Goal: Transaction & Acquisition: Book appointment/travel/reservation

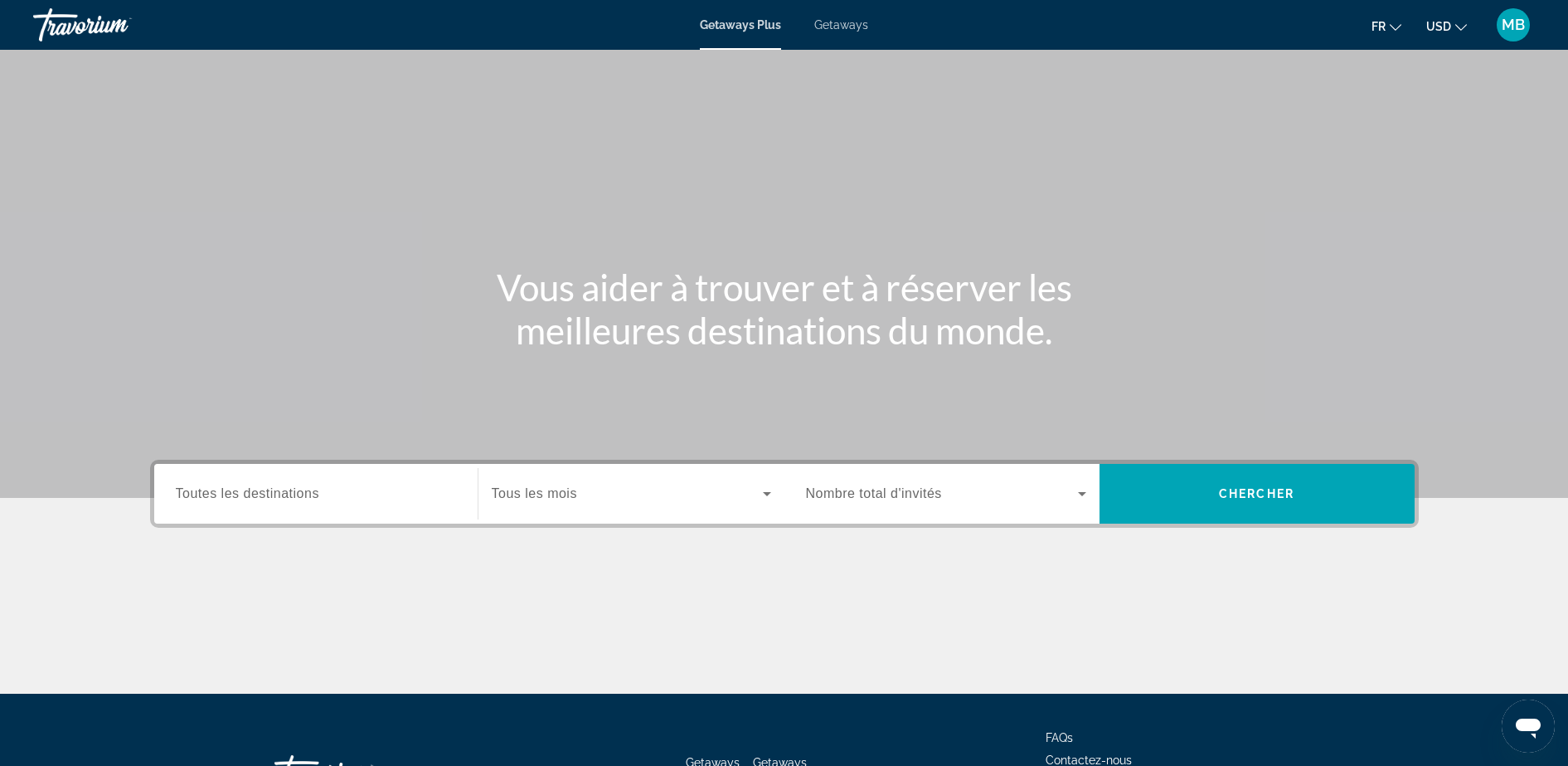
click at [1447, 28] on span "USD" at bounding box center [1439, 26] width 24 height 13
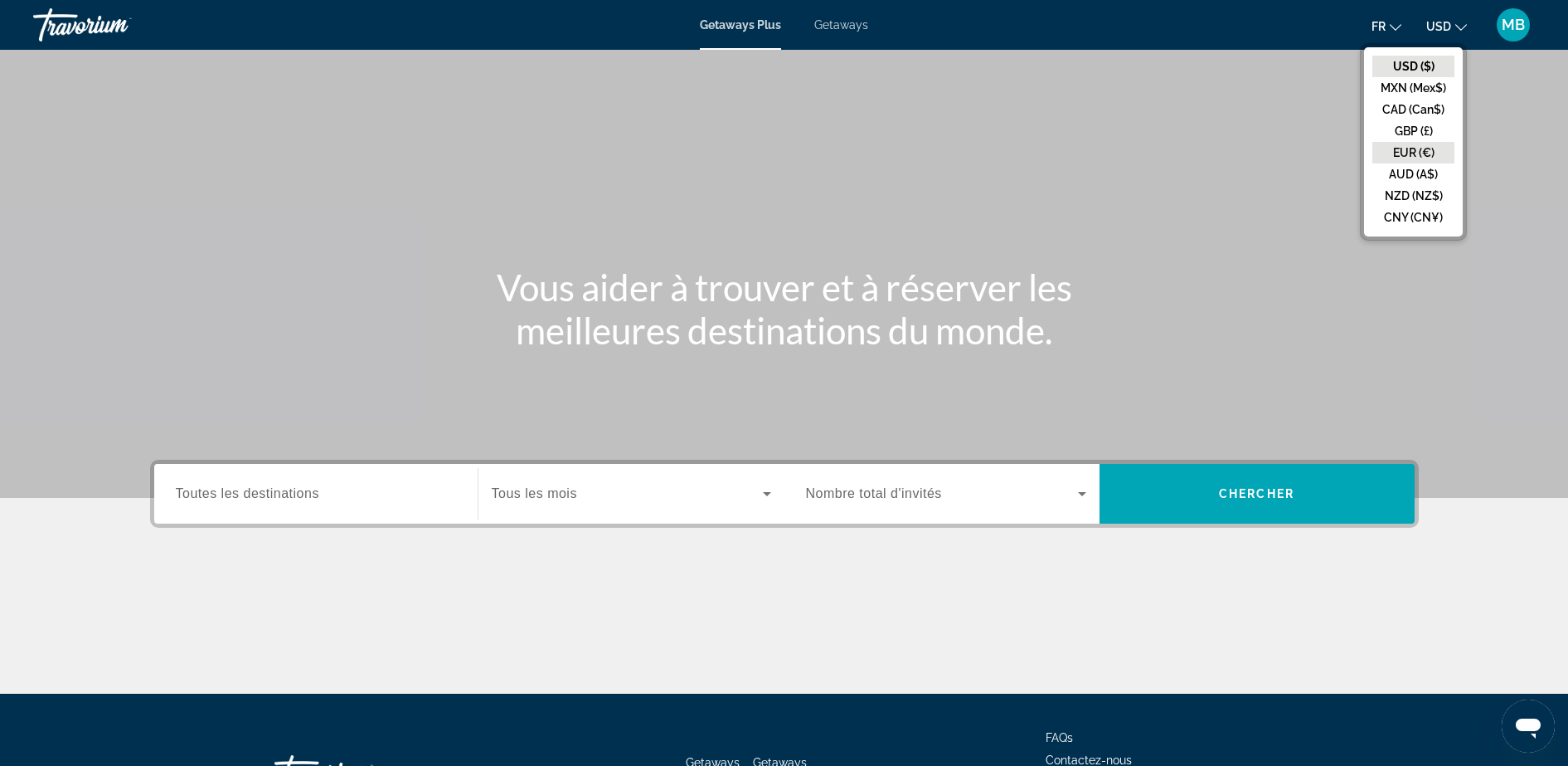
click at [1419, 155] on button "EUR (€)" at bounding box center [1413, 153] width 82 height 22
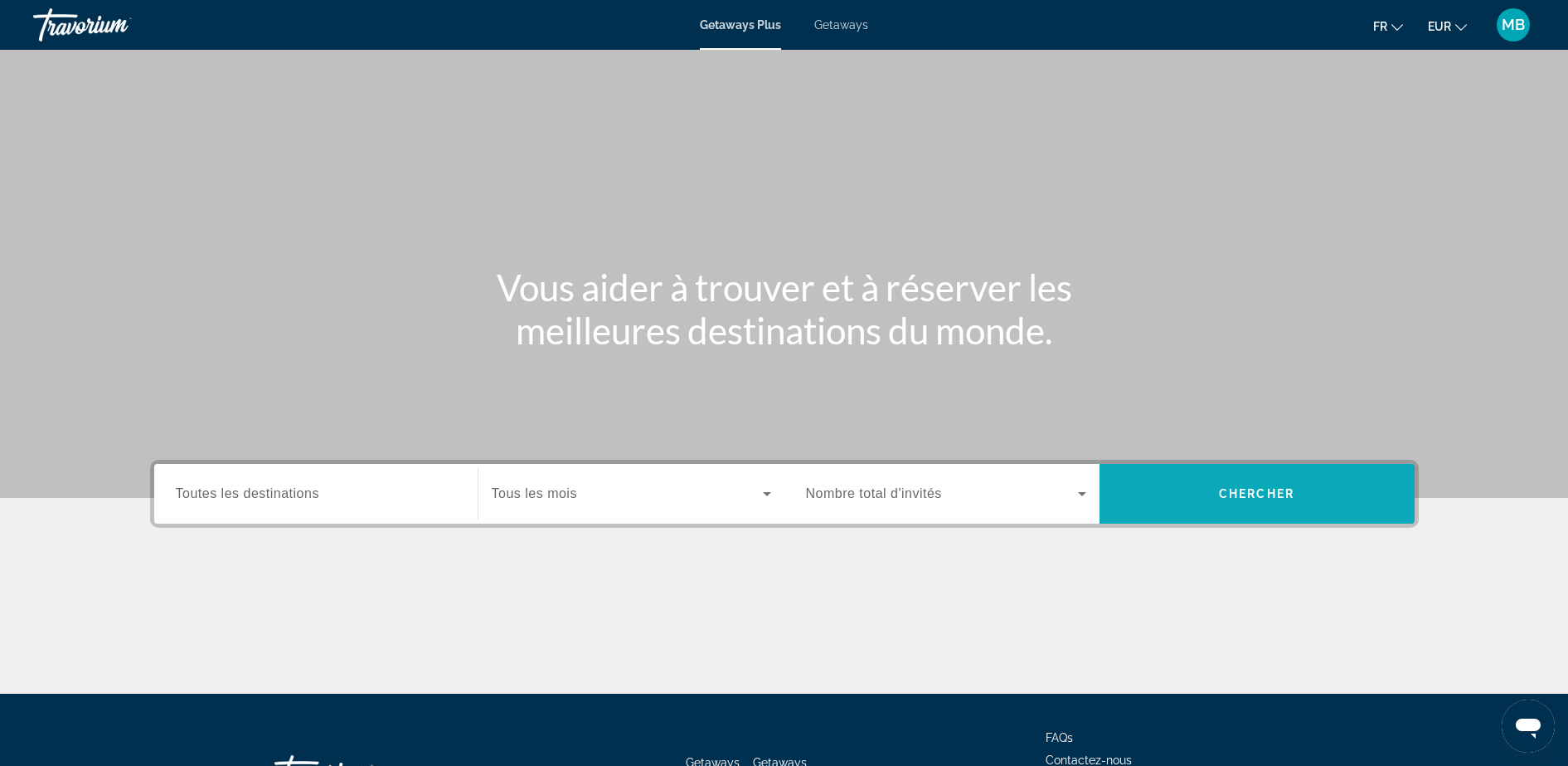
click at [1256, 489] on span "Chercher" at bounding box center [1256, 494] width 75 height 13
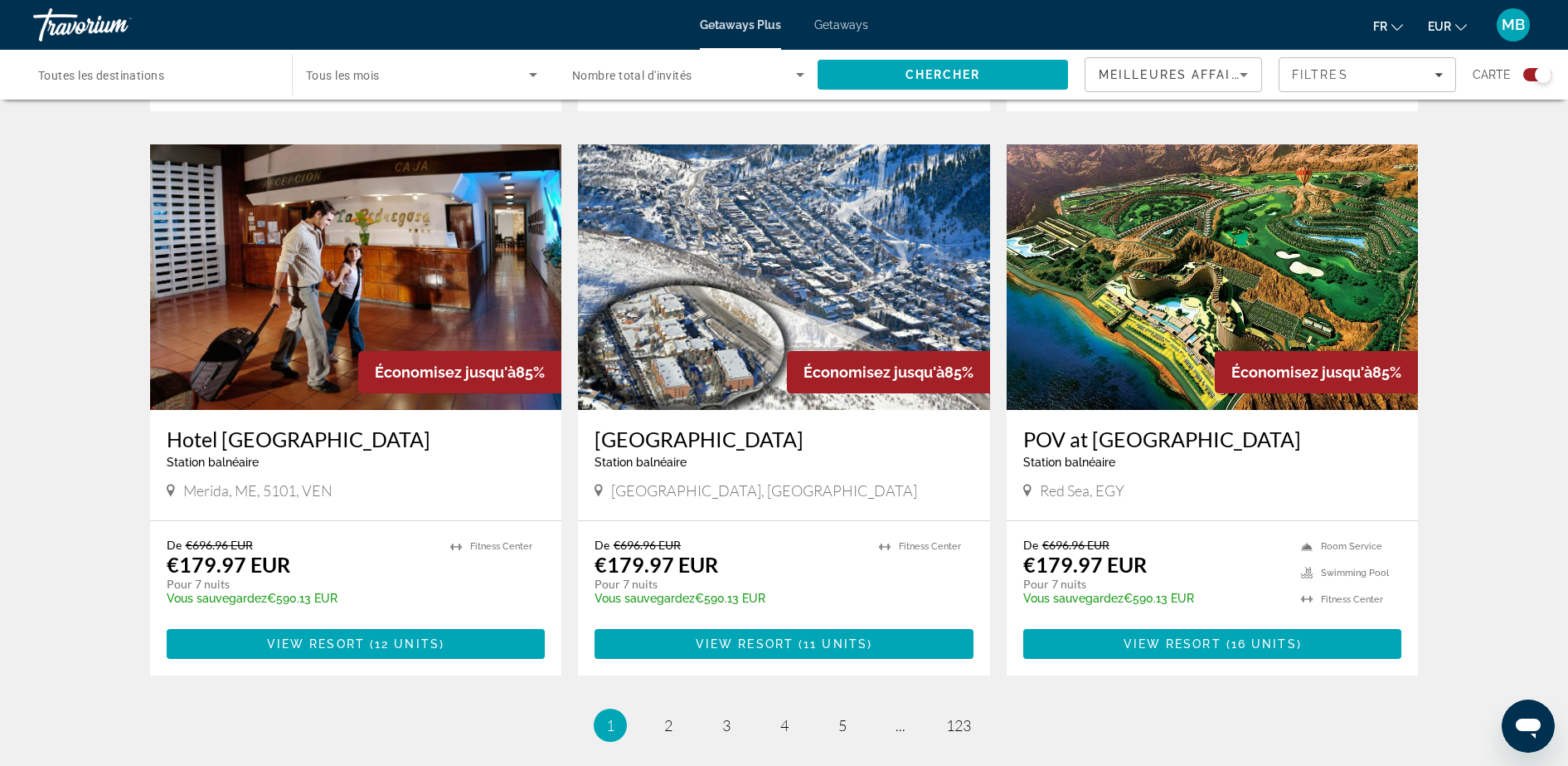
scroll to position [2386, 0]
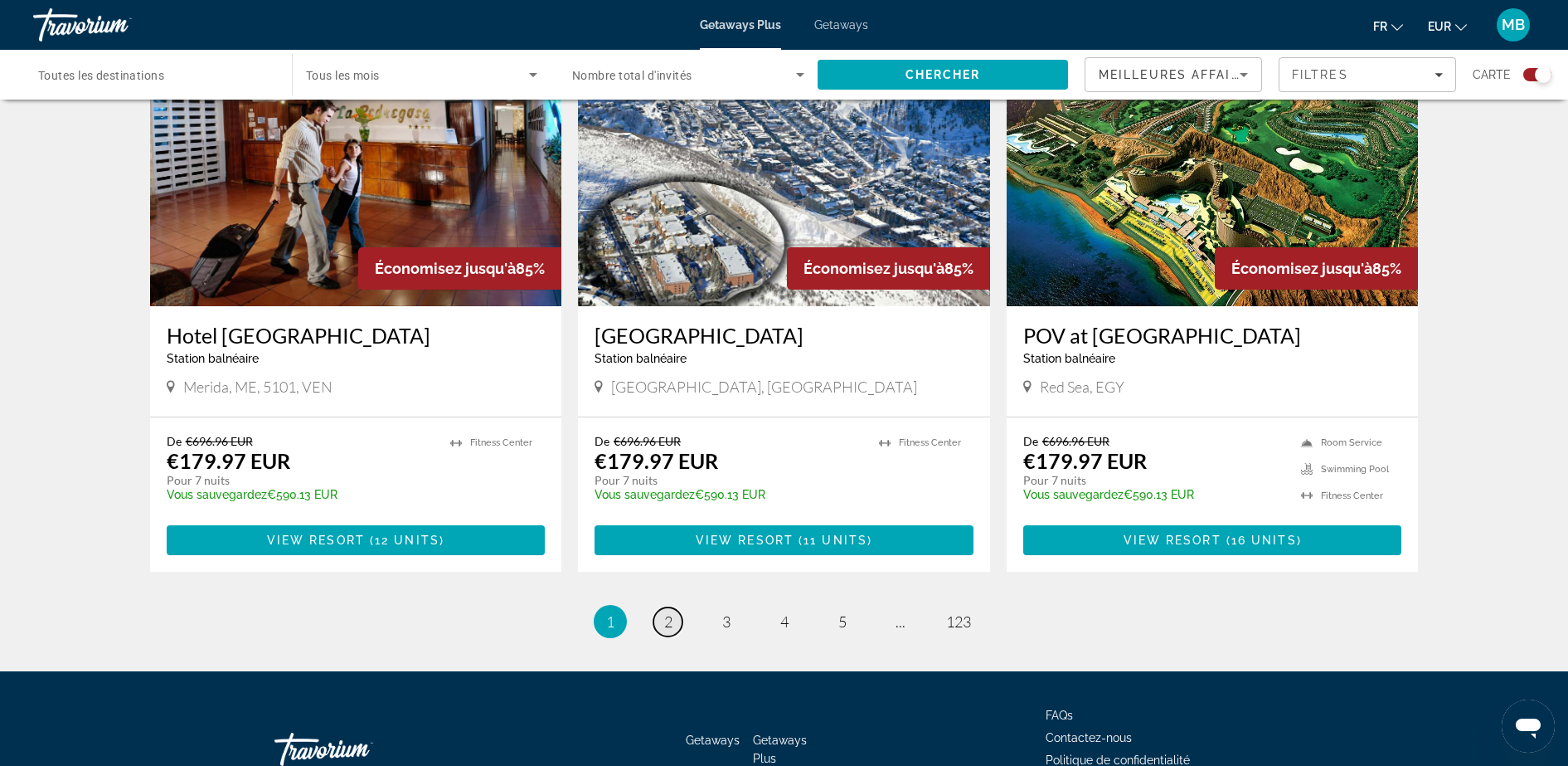
click at [656, 608] on link "page 2" at bounding box center [668, 622] width 29 height 29
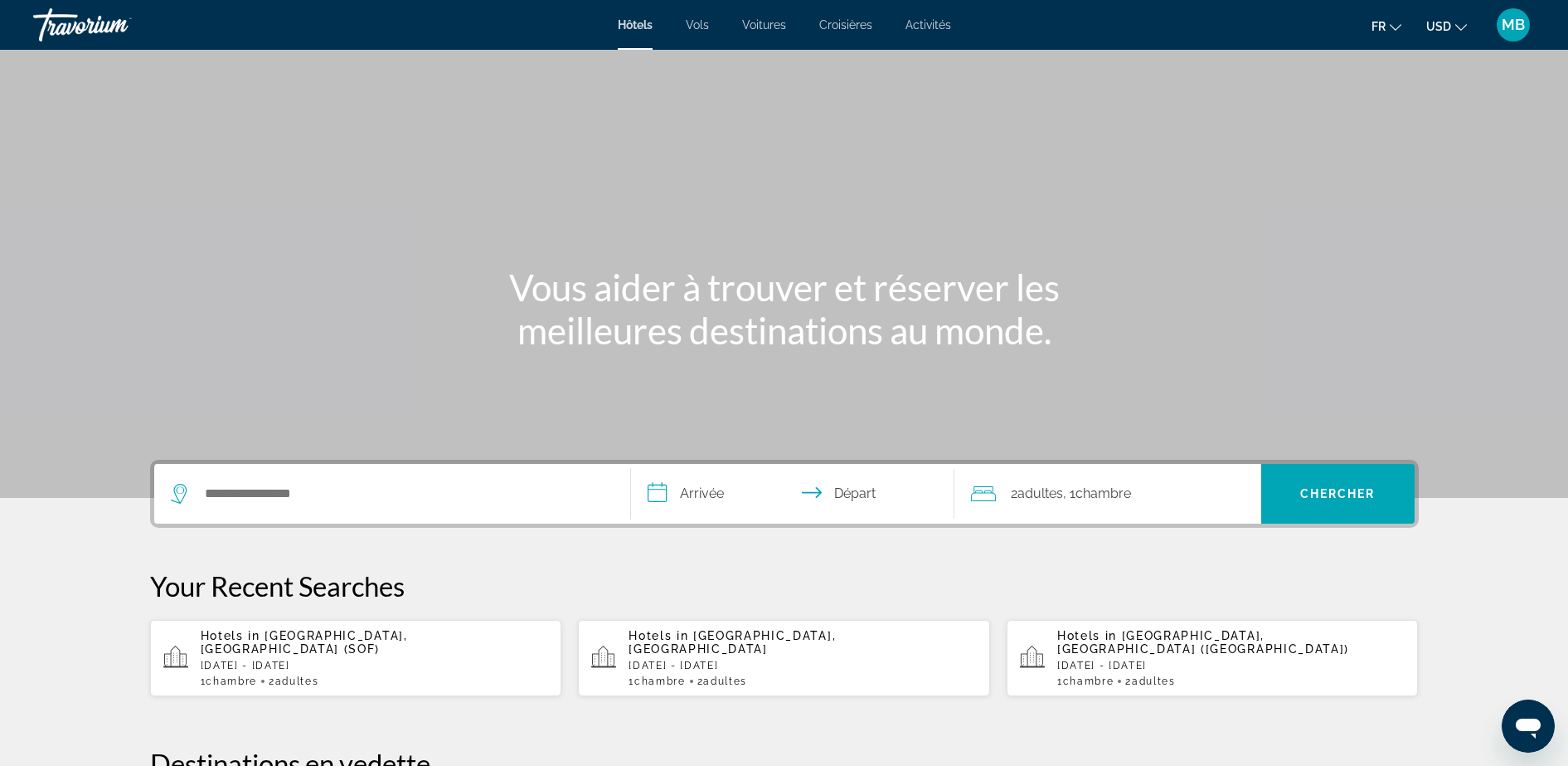
click at [1460, 27] on icon "Change currency" at bounding box center [1461, 27] width 11 height 7
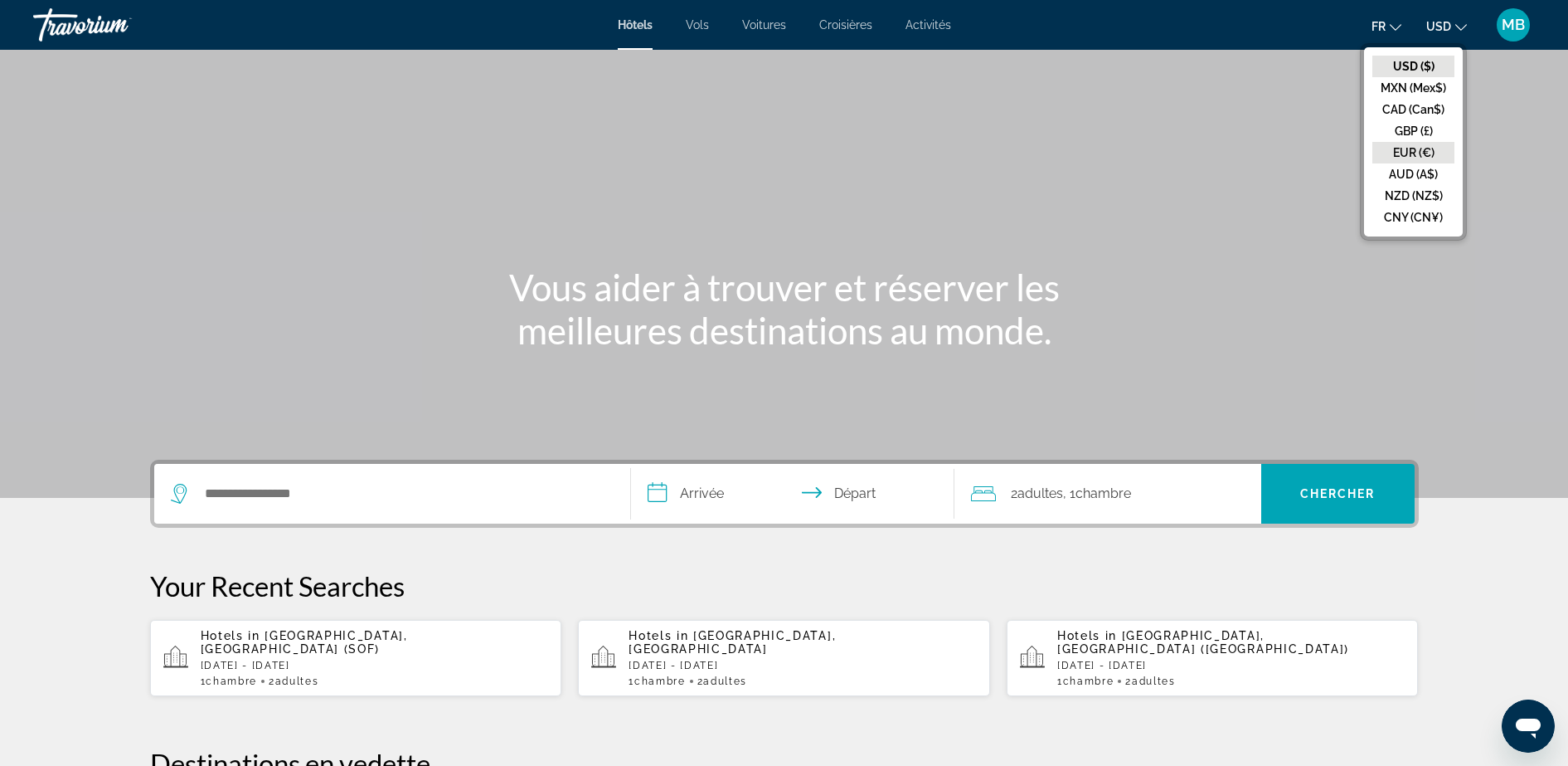
click at [1413, 147] on button "EUR (€)" at bounding box center [1413, 153] width 82 height 22
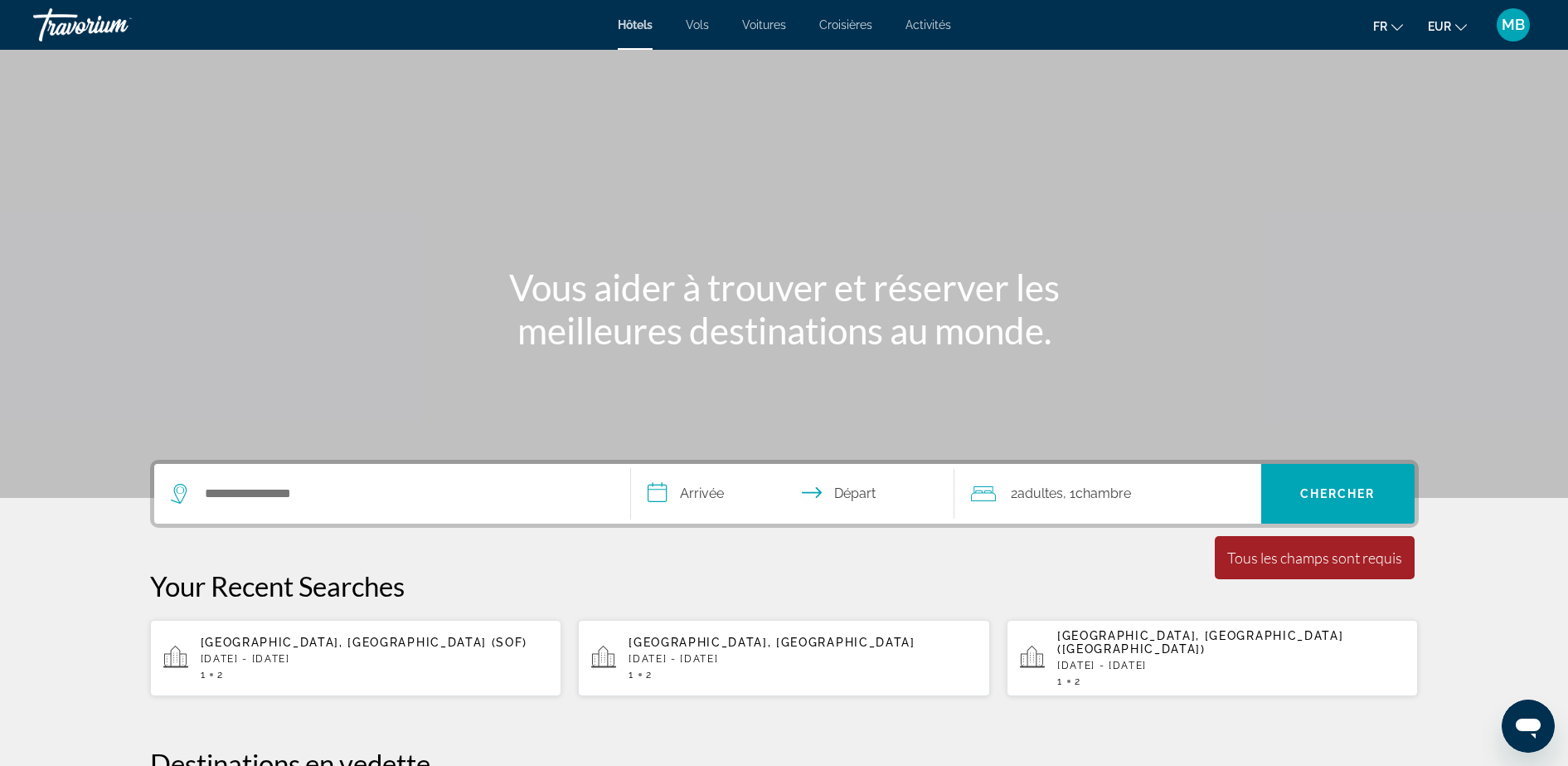
click at [298, 450] on div "Main content" at bounding box center [784, 249] width 1568 height 497
click at [291, 476] on div "Search widget" at bounding box center [392, 493] width 443 height 59
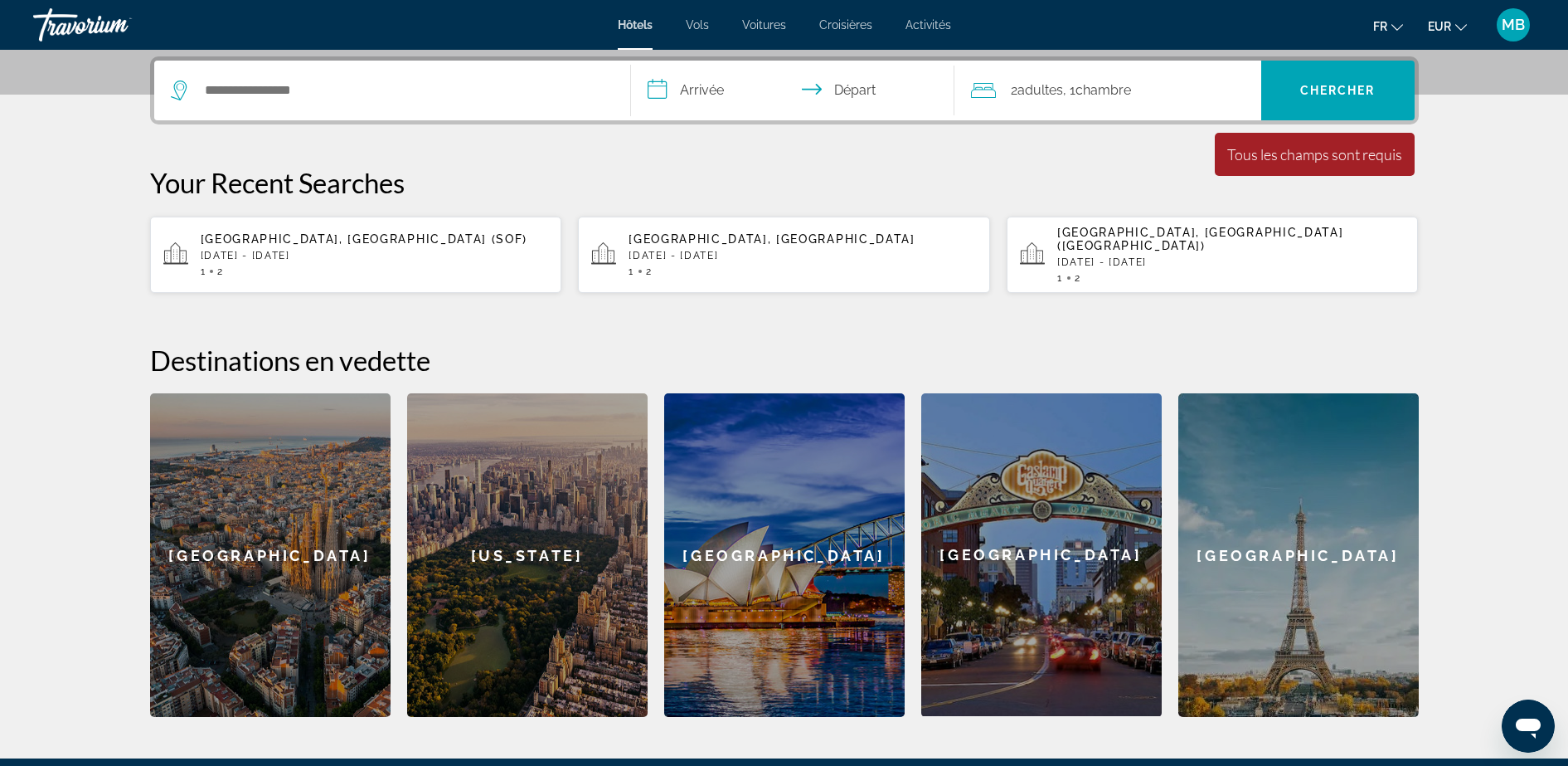
scroll to position [406, 0]
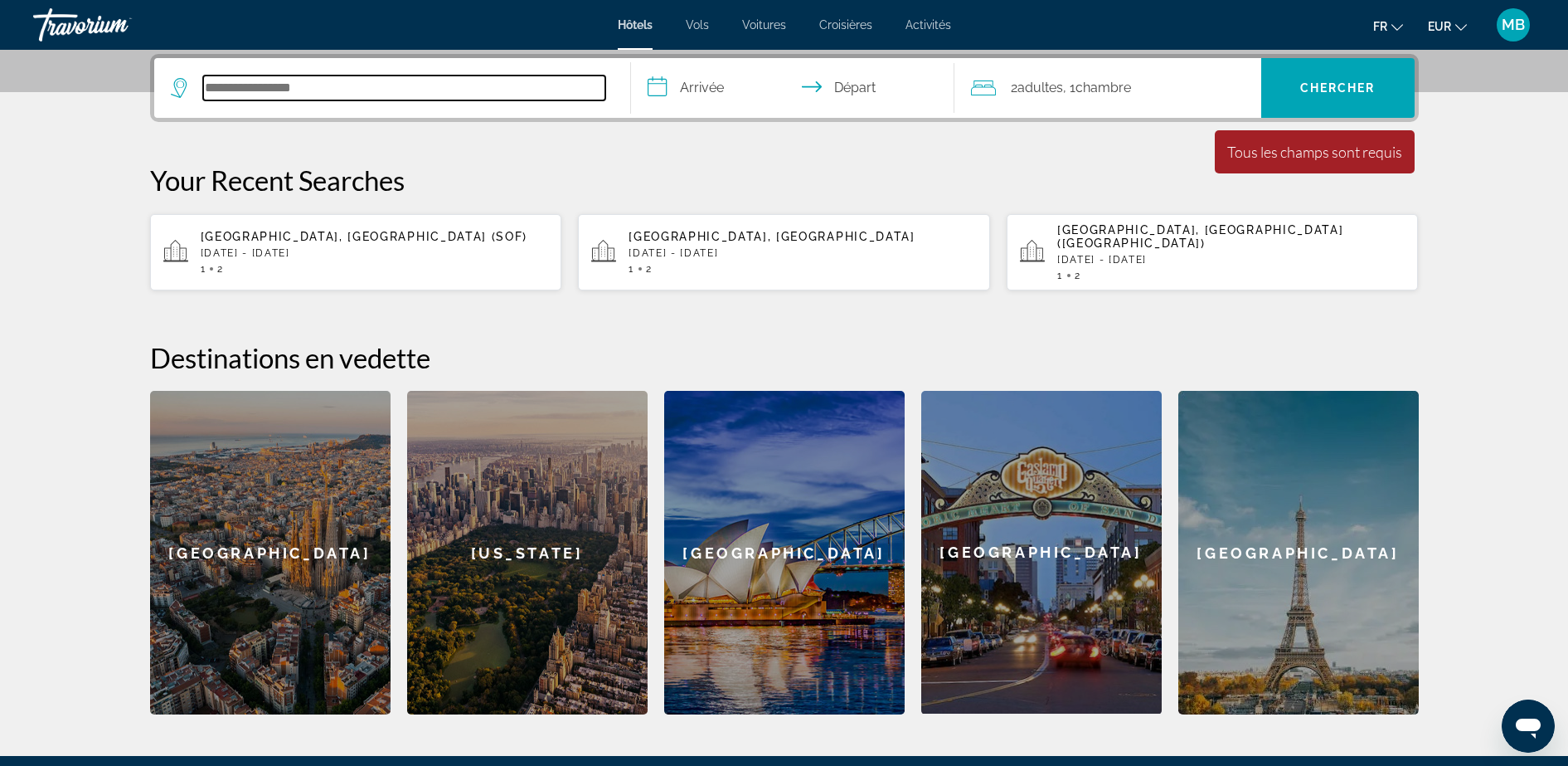
click at [367, 100] on input "Search hotel destination" at bounding box center [404, 88] width 402 height 24
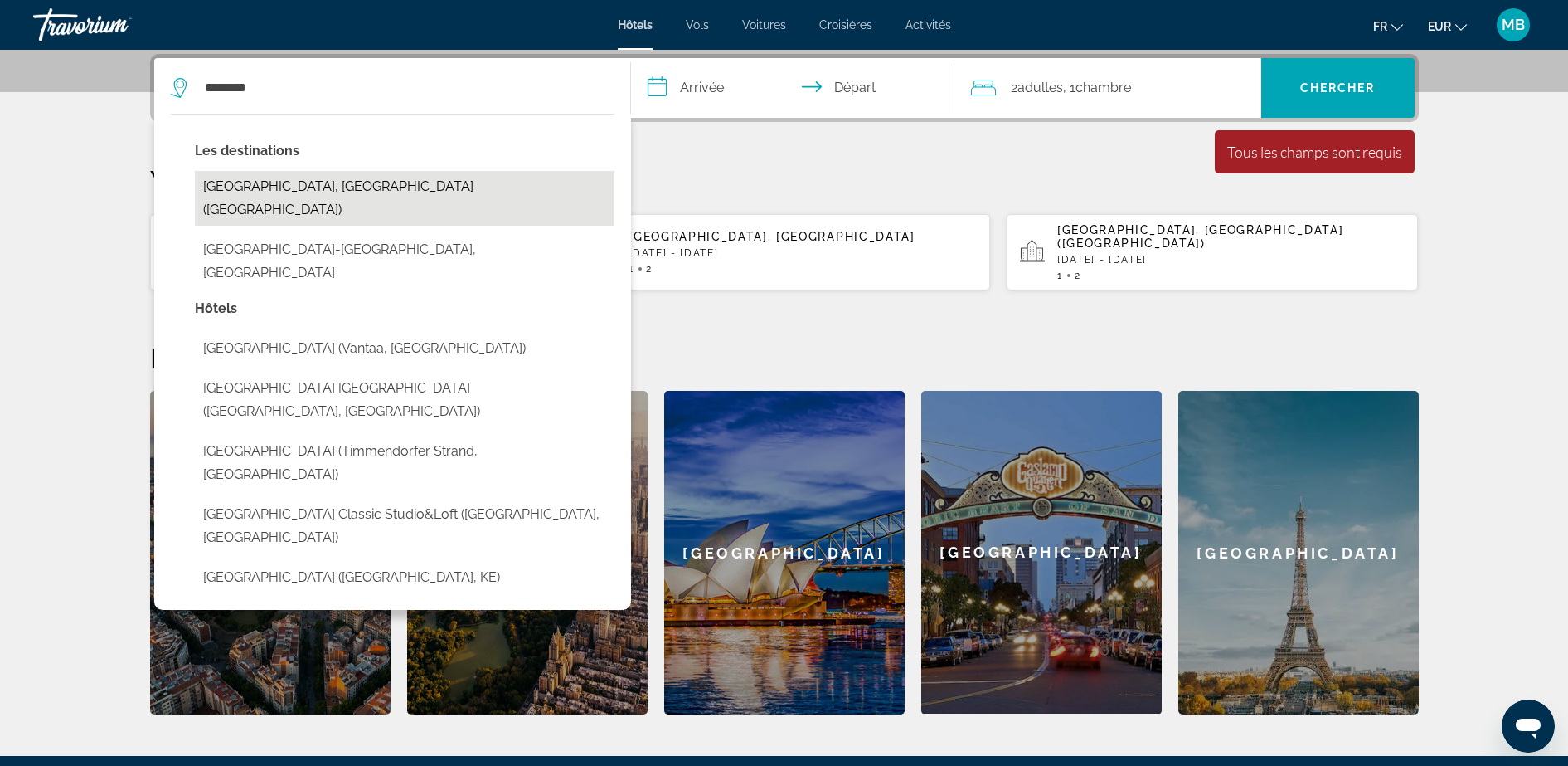
click at [285, 201] on button "Helsinki, Finland (HEL)" at bounding box center [405, 198] width 420 height 55
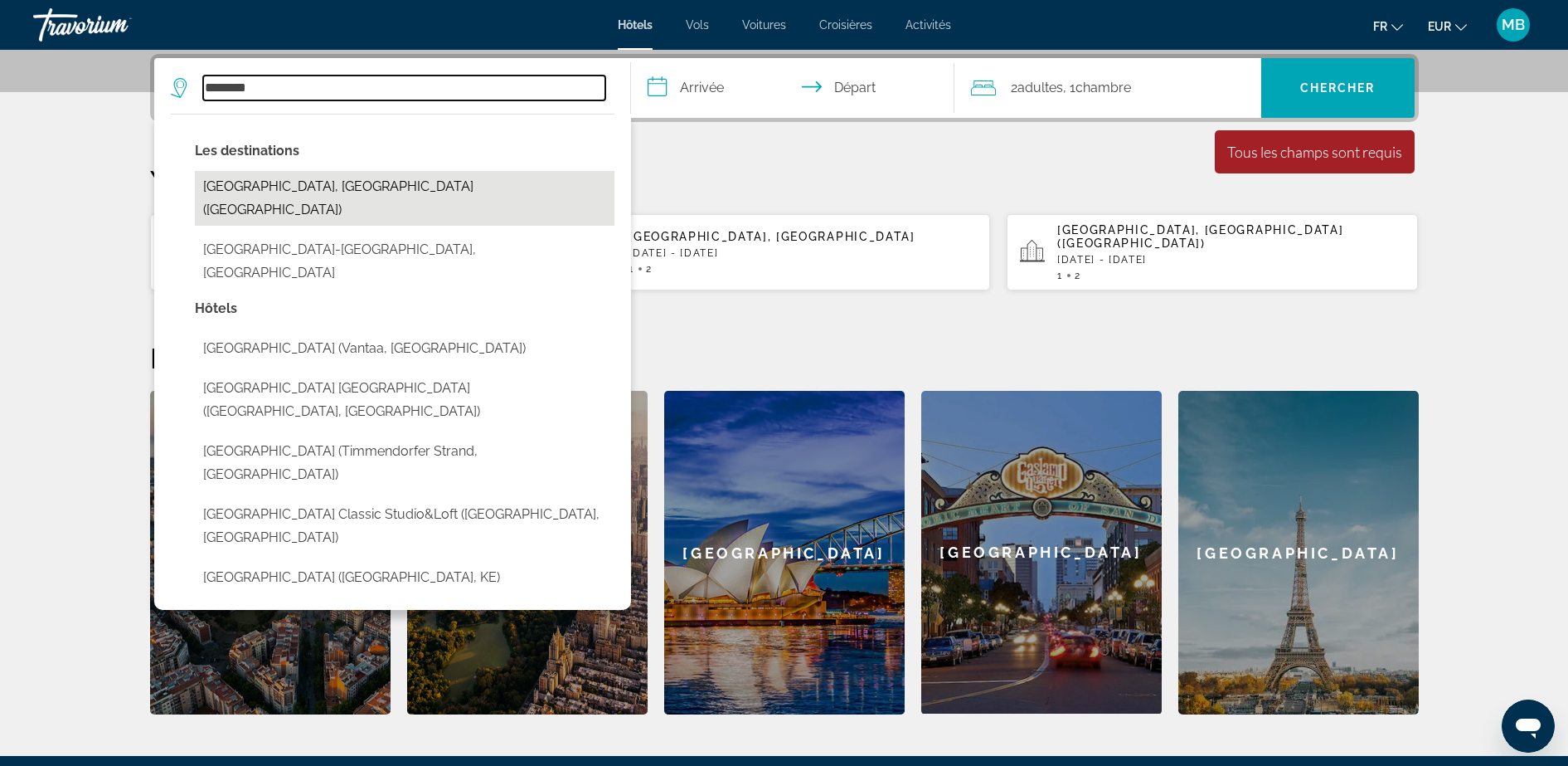
type input "**********"
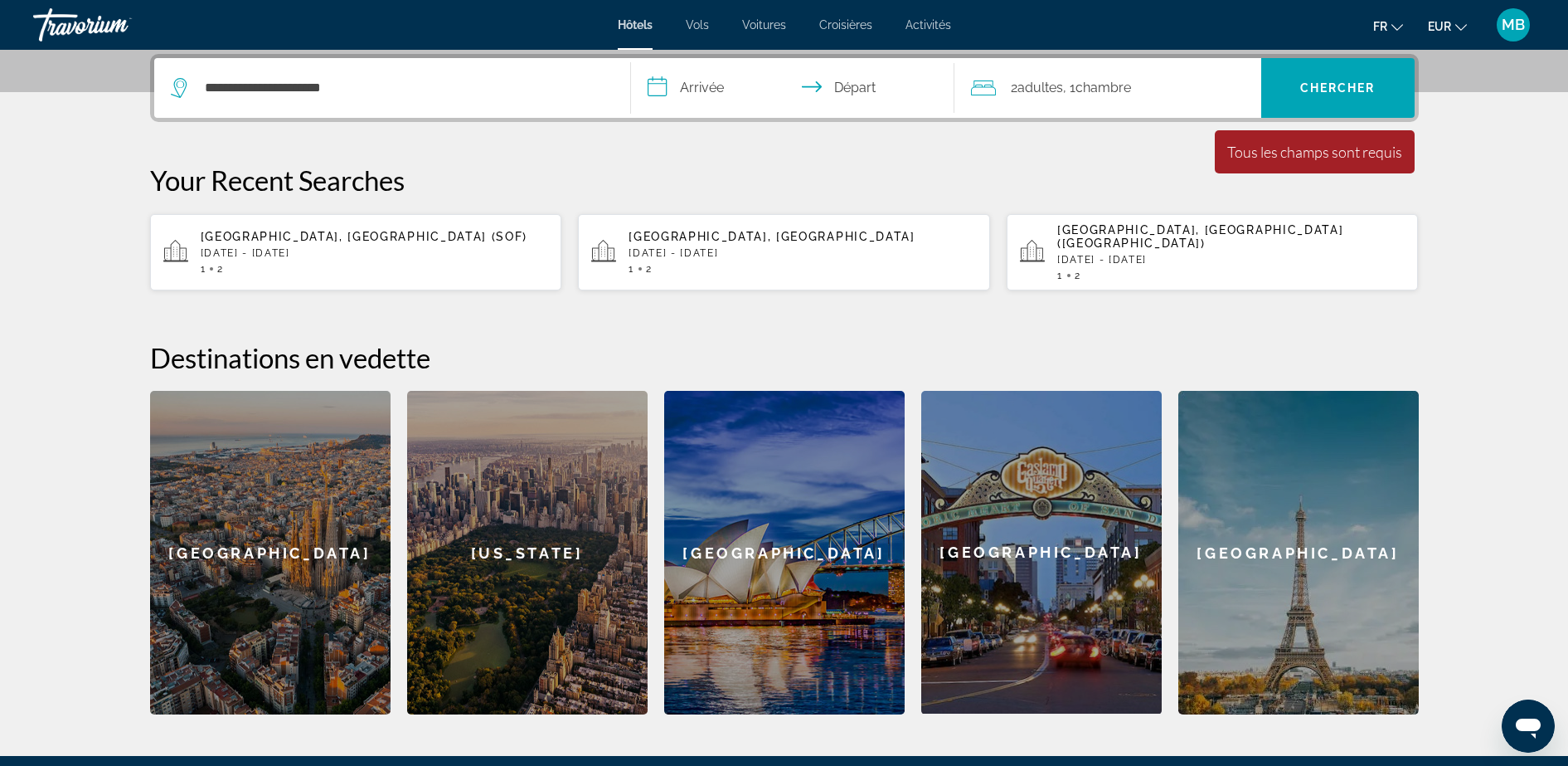
click at [659, 94] on input "**********" at bounding box center [796, 90] width 330 height 65
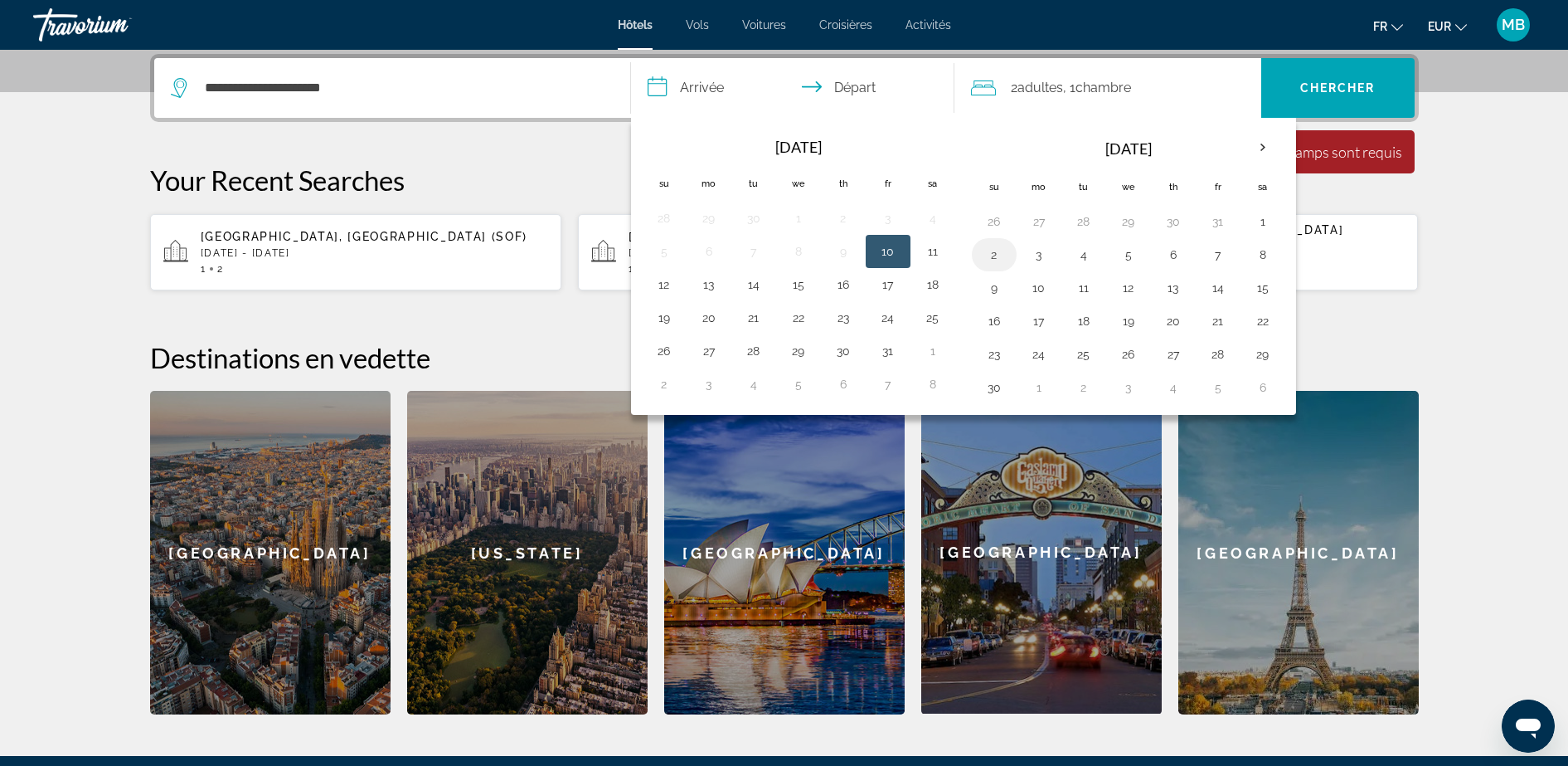
click at [1002, 253] on button "2" at bounding box center [994, 254] width 26 height 24
click at [1174, 260] on button "6" at bounding box center [1173, 254] width 26 height 24
type input "**********"
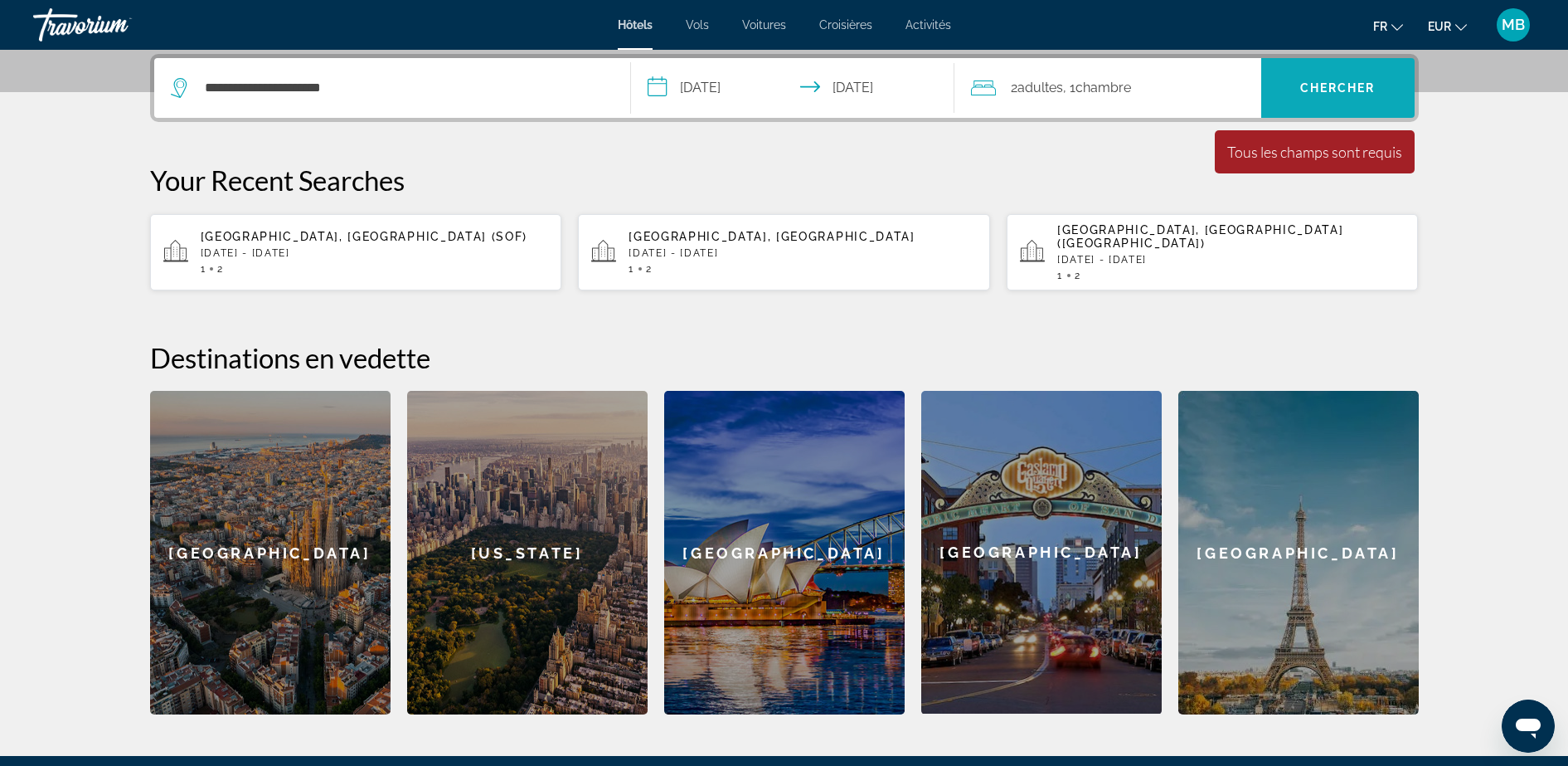
click at [1338, 73] on span "Search" at bounding box center [1337, 88] width 154 height 40
